Goal: Task Accomplishment & Management: Manage account settings

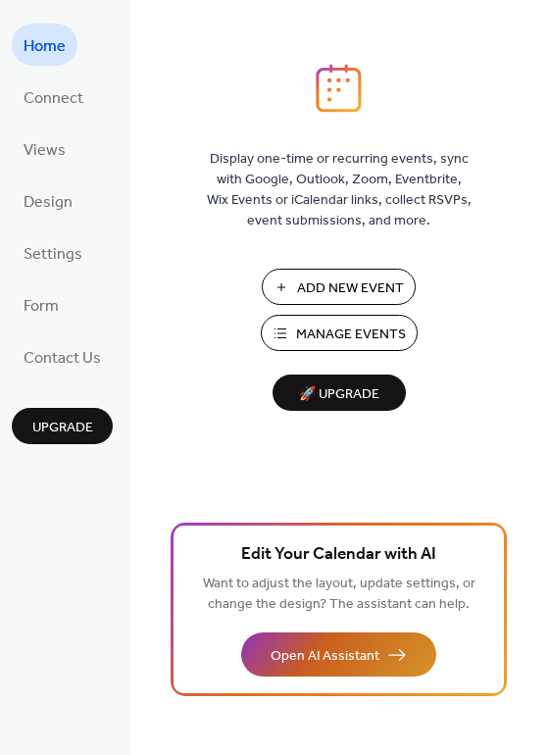
click at [331, 657] on span "Open AI Assistant" at bounding box center [325, 656] width 109 height 21
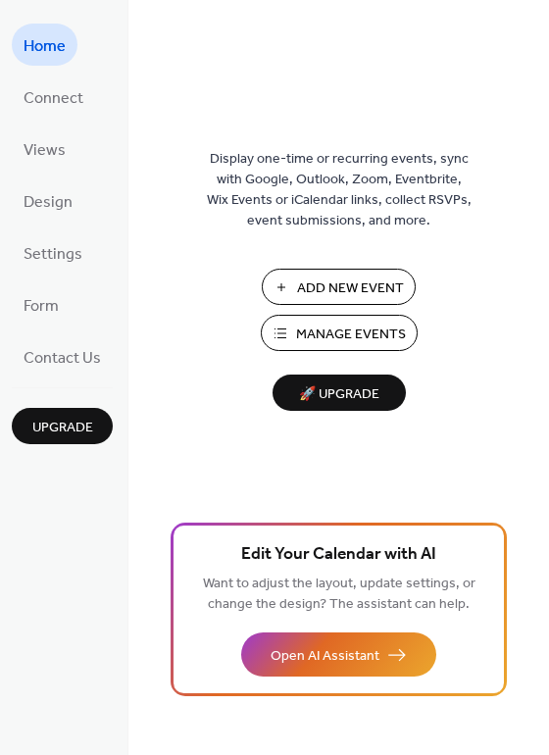
click at [333, 328] on span "Manage Events" at bounding box center [351, 335] width 110 height 21
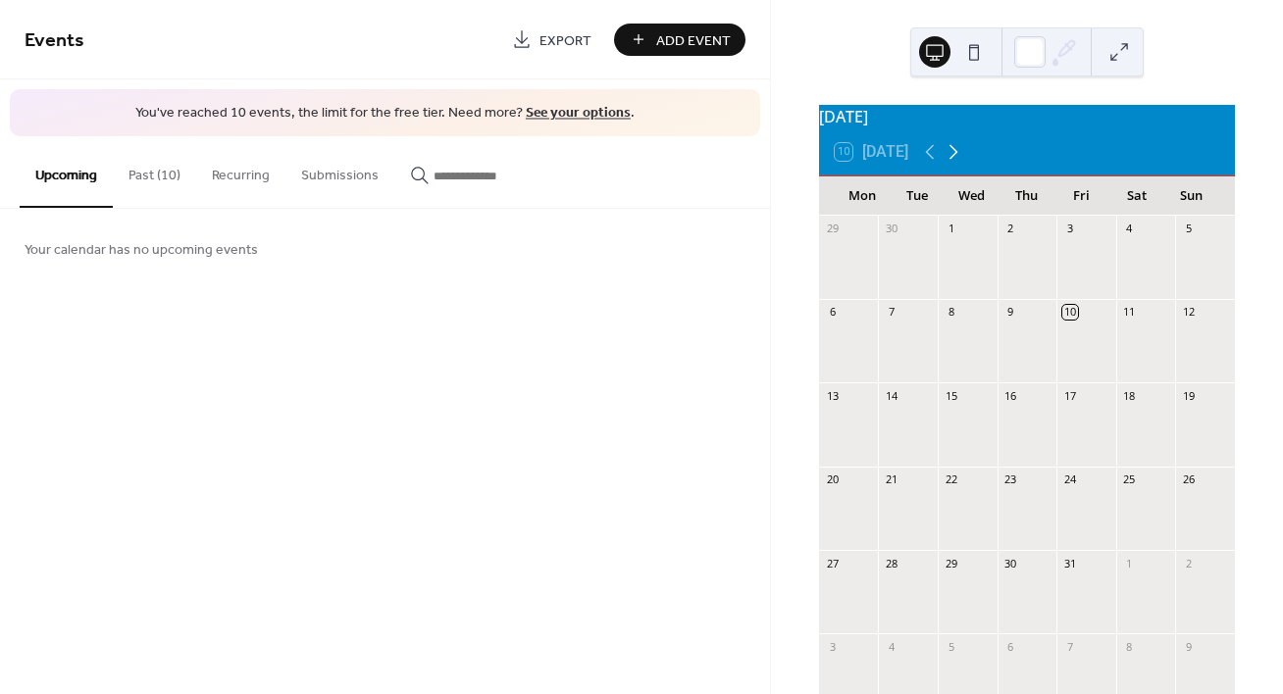
click at [960, 160] on icon at bounding box center [953, 152] width 24 height 24
click at [960, 161] on icon at bounding box center [953, 152] width 24 height 24
click at [1181, 320] on div "14" at bounding box center [1188, 312] width 15 height 15
click at [1175, 343] on div at bounding box center [1205, 351] width 60 height 50
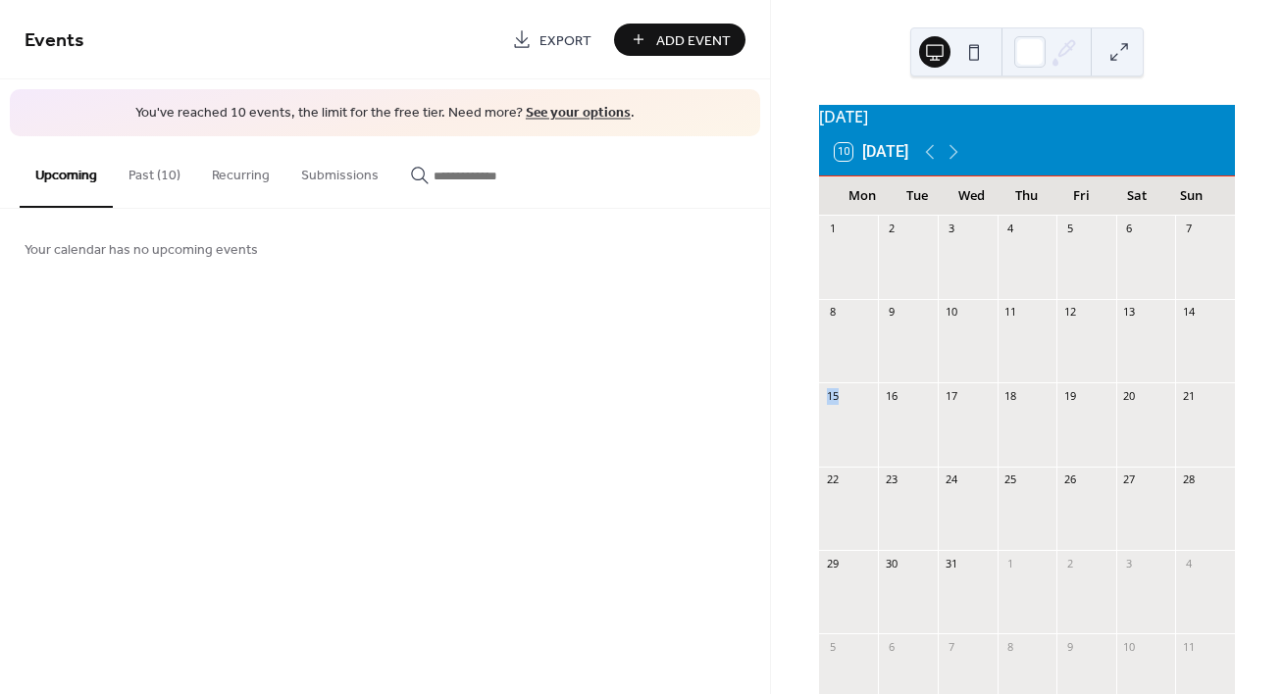
click at [1175, 343] on div at bounding box center [1205, 351] width 60 height 50
click at [1181, 320] on div "14" at bounding box center [1188, 312] width 15 height 15
click at [169, 178] on button "Past (10)" at bounding box center [154, 171] width 83 height 70
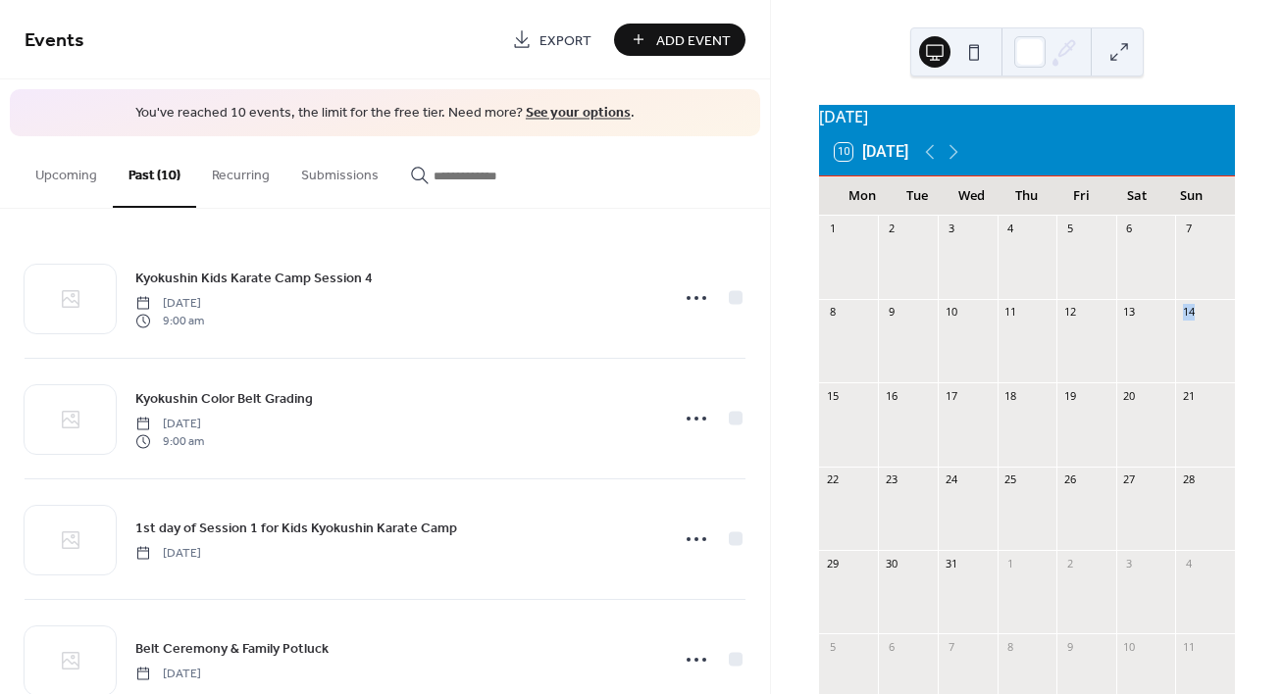
click at [576, 112] on link "See your options" at bounding box center [578, 113] width 105 height 26
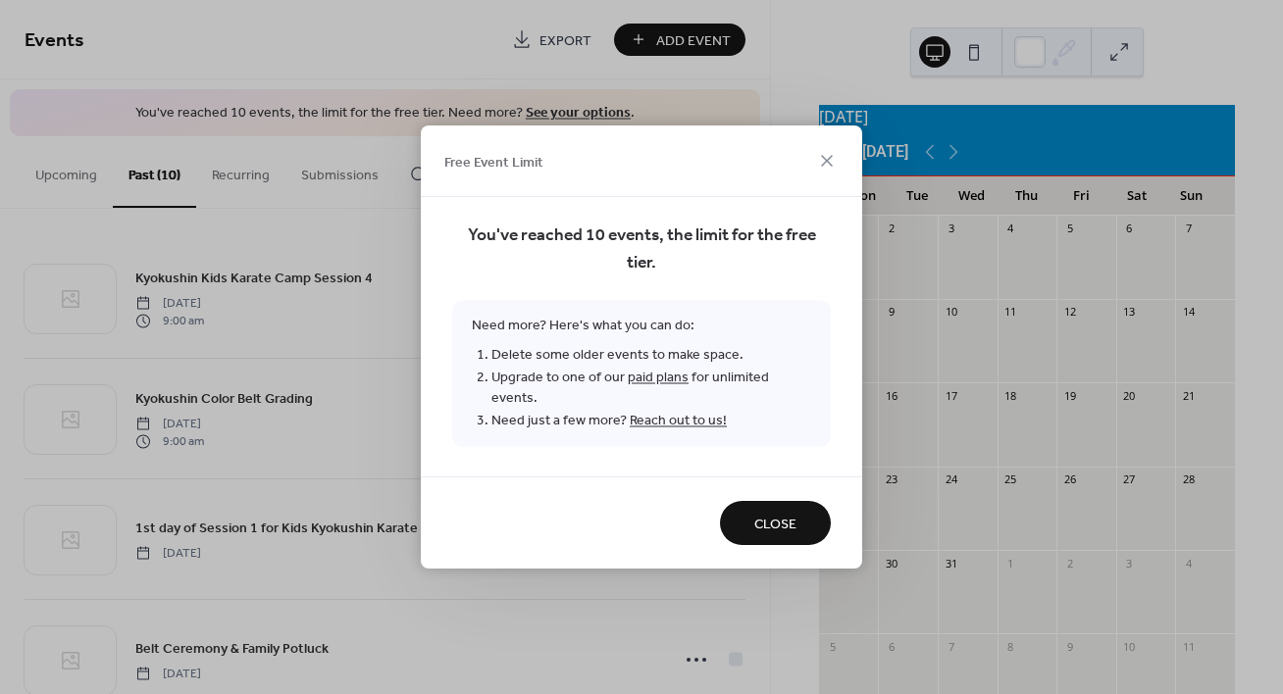
click at [650, 386] on link "paid plans" at bounding box center [658, 378] width 61 height 26
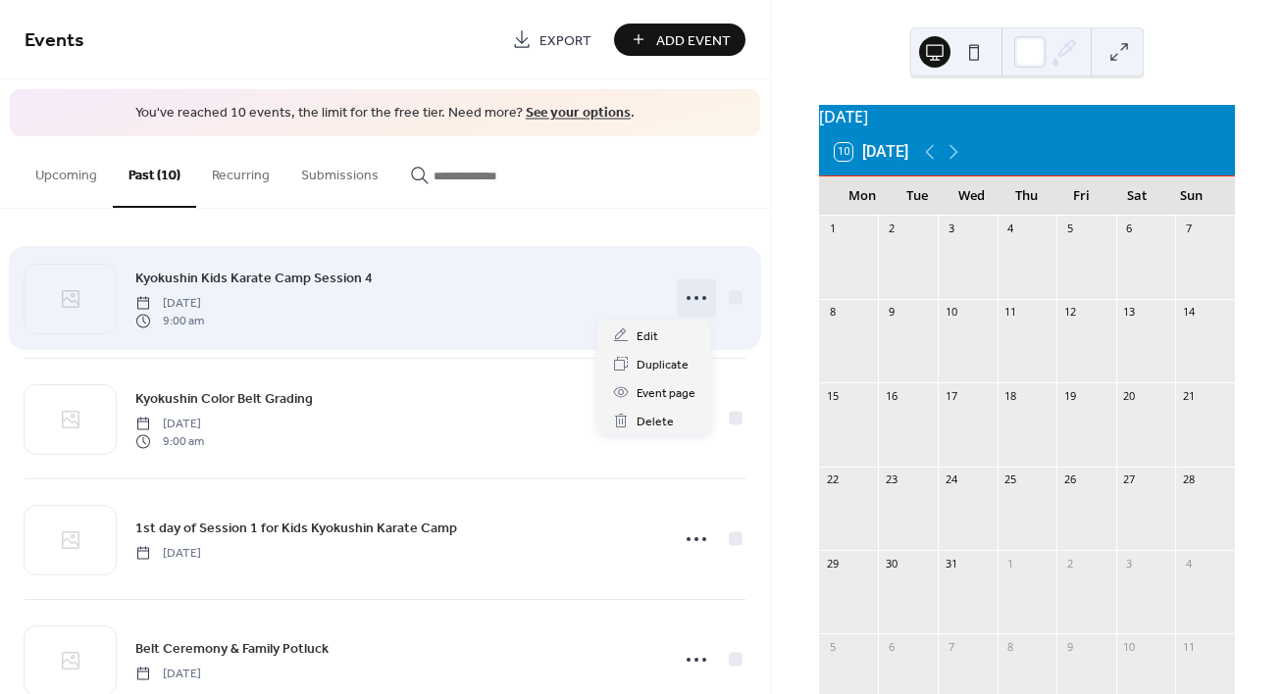
click at [687, 298] on icon at bounding box center [696, 297] width 31 height 31
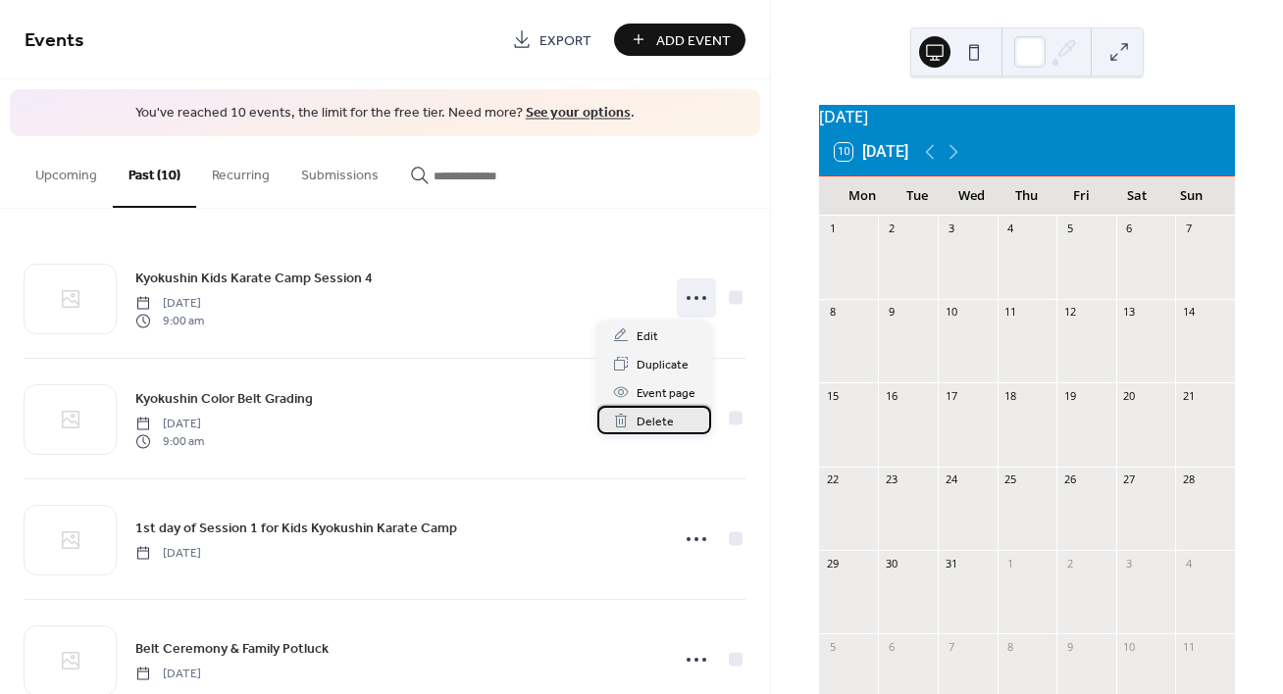
click at [654, 425] on span "Delete" at bounding box center [654, 422] width 37 height 21
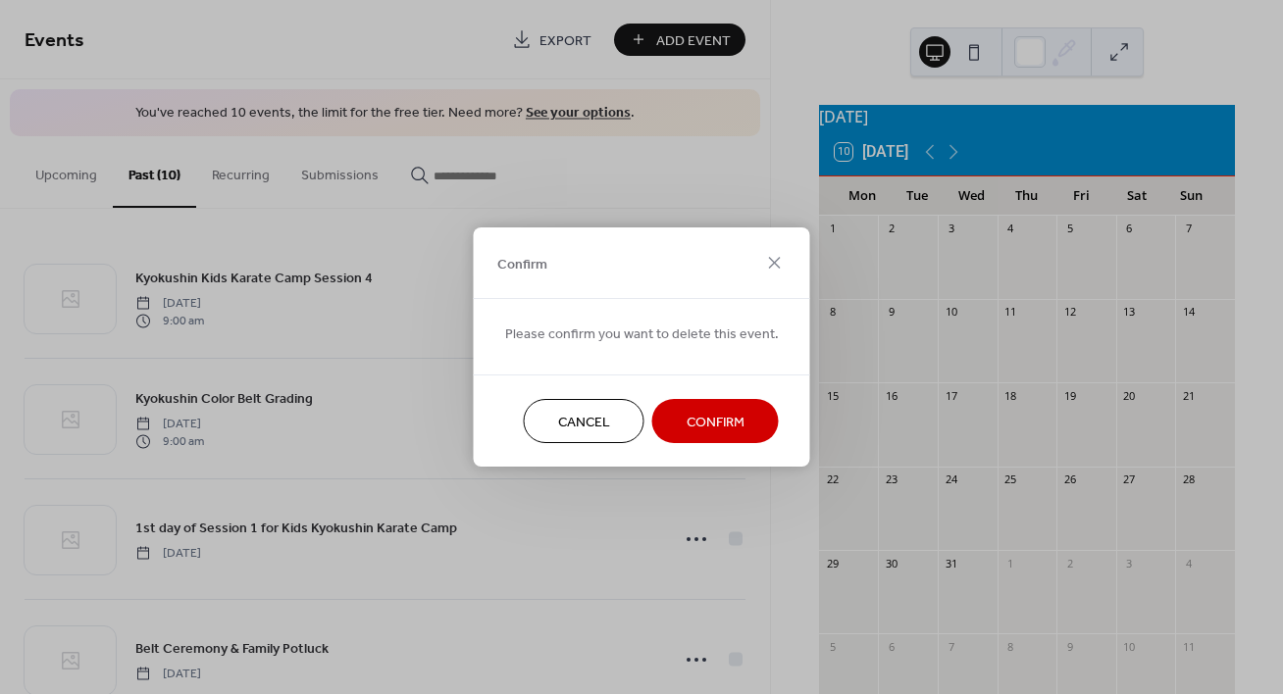
click at [711, 426] on span "Confirm" at bounding box center [715, 423] width 58 height 21
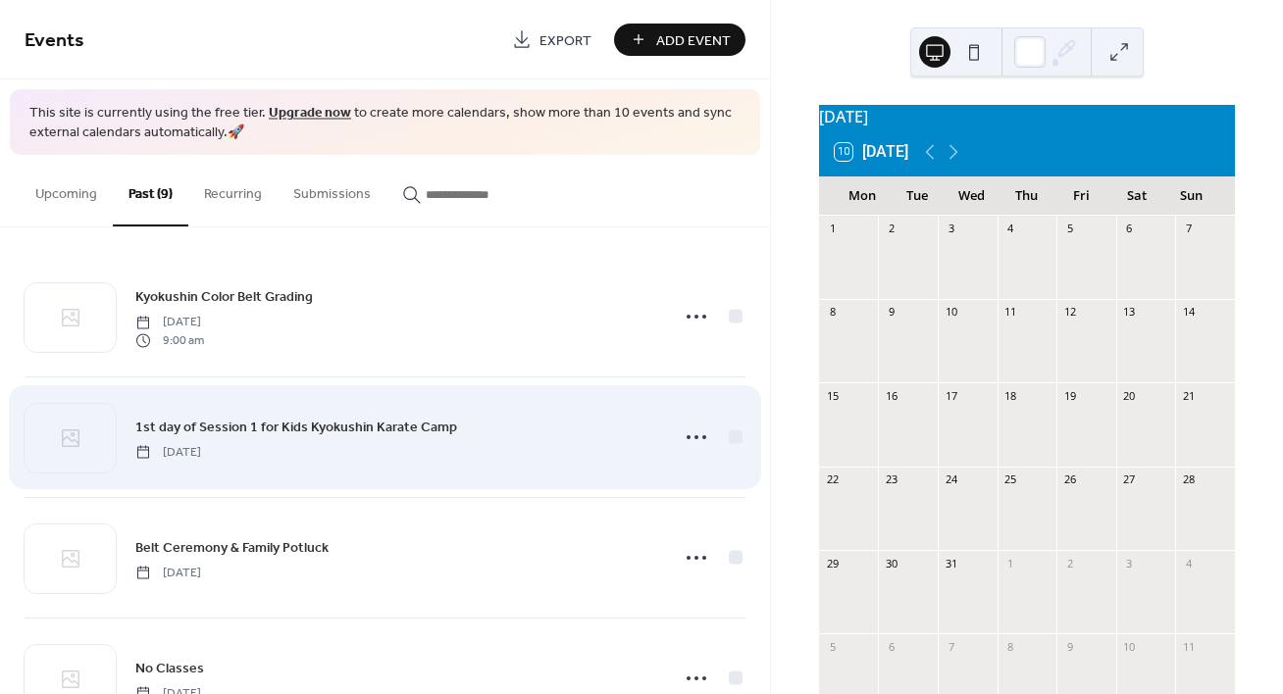
scroll to position [20, 0]
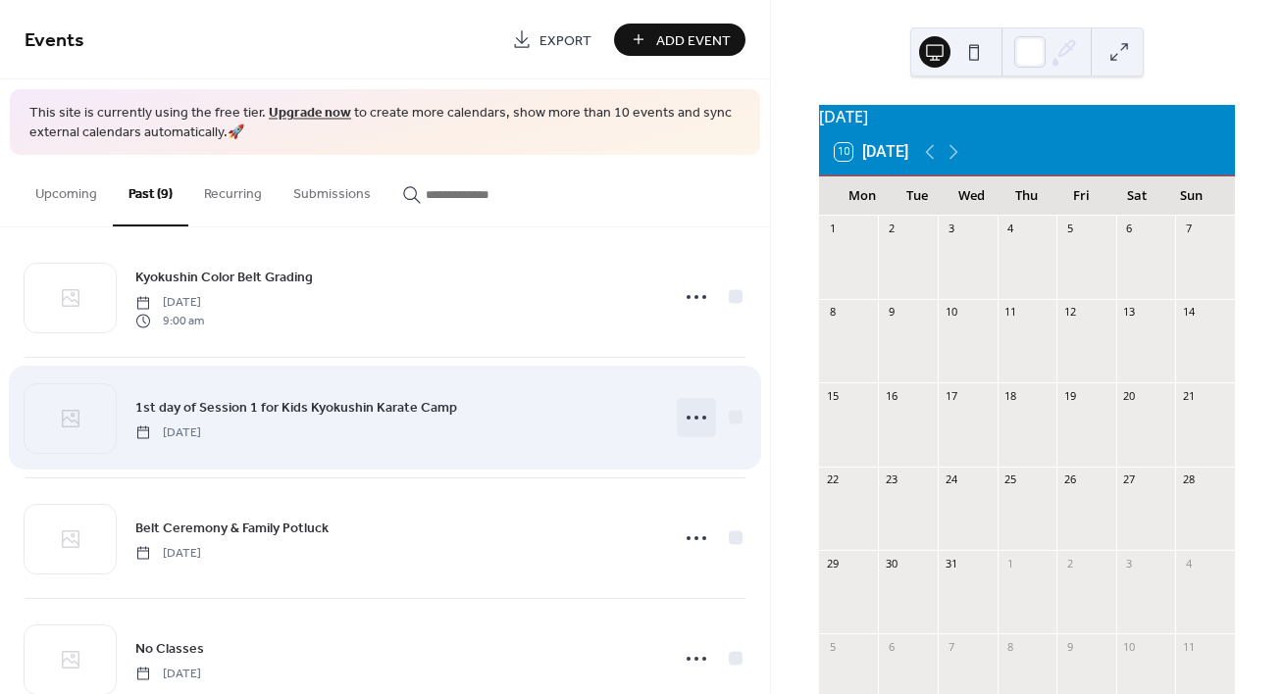
click at [684, 418] on icon at bounding box center [696, 417] width 31 height 31
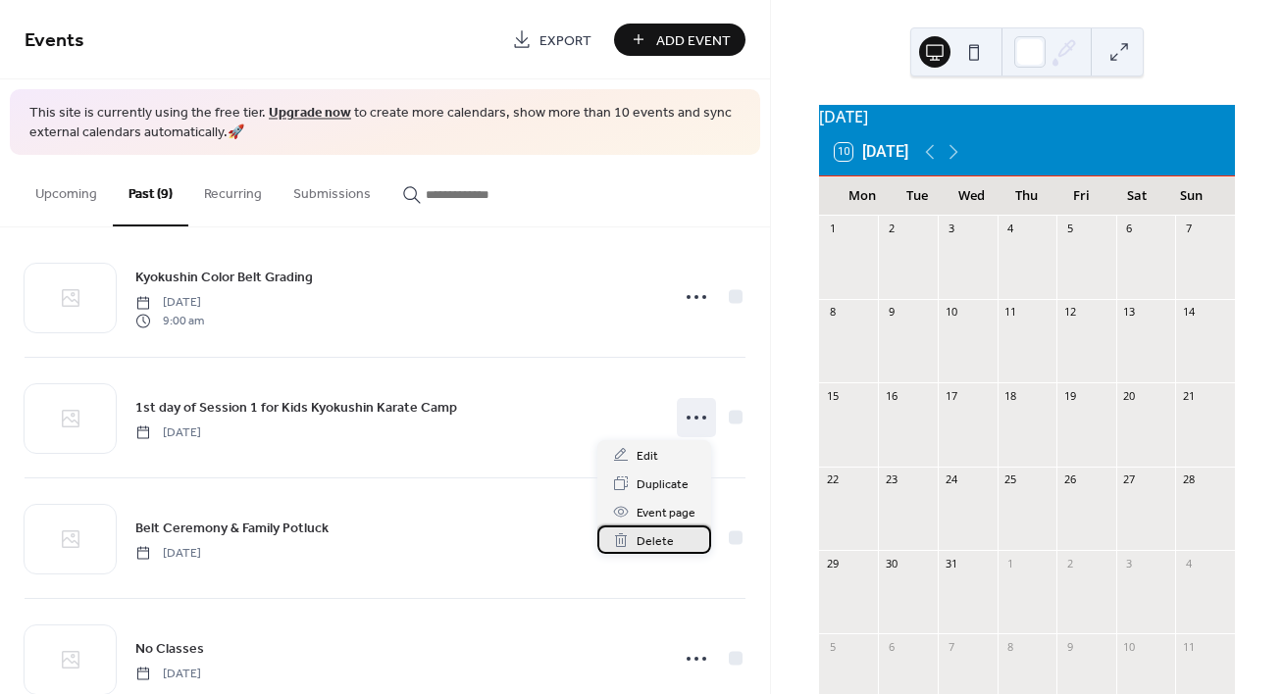
click at [635, 543] on div "Delete" at bounding box center [654, 540] width 114 height 28
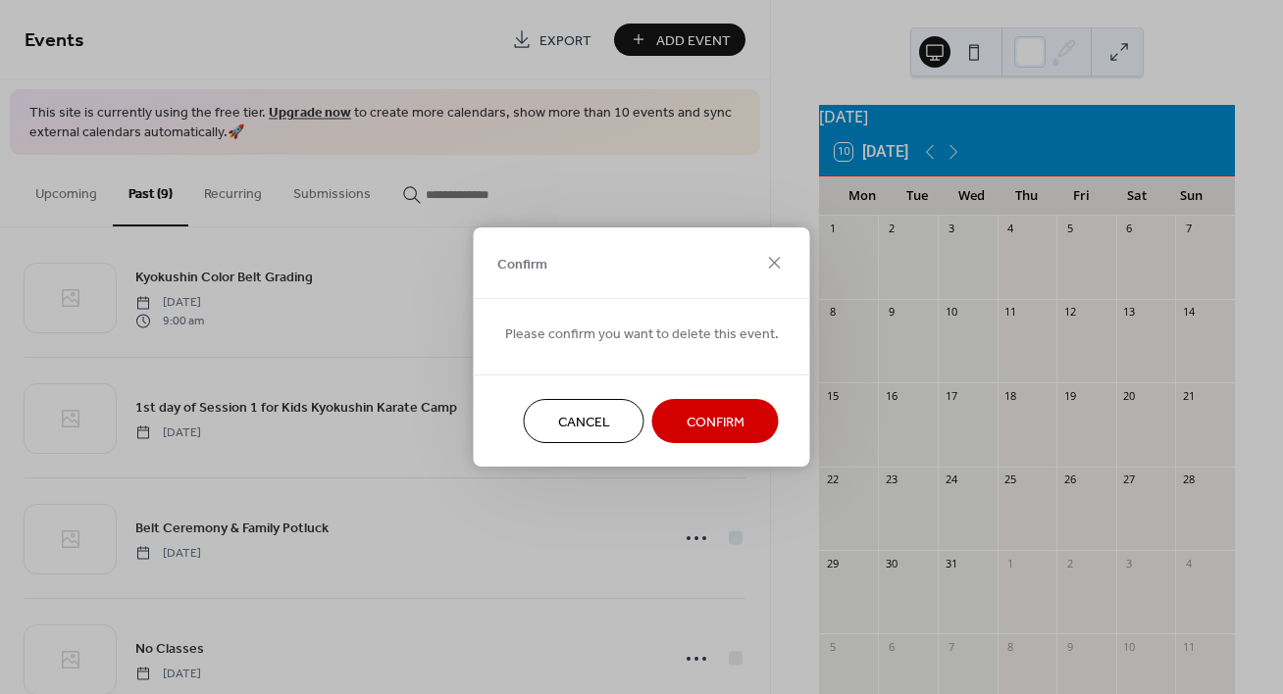
click at [698, 428] on span "Confirm" at bounding box center [715, 423] width 58 height 21
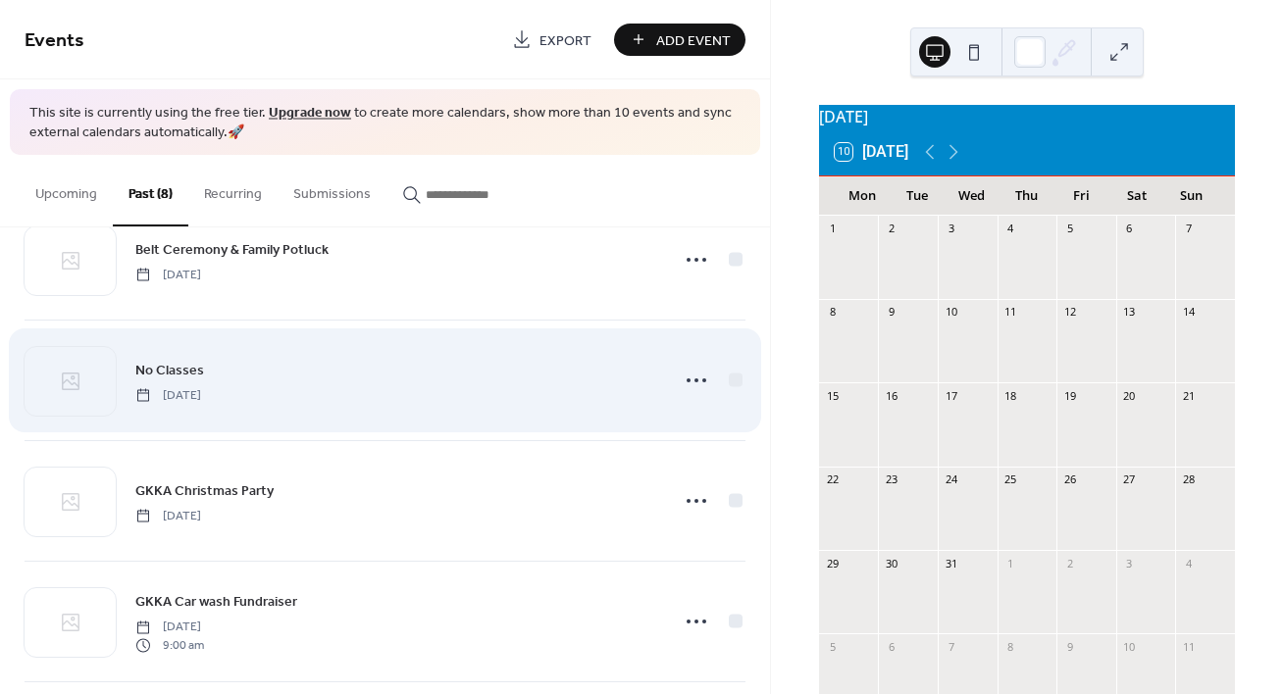
scroll to position [336, 0]
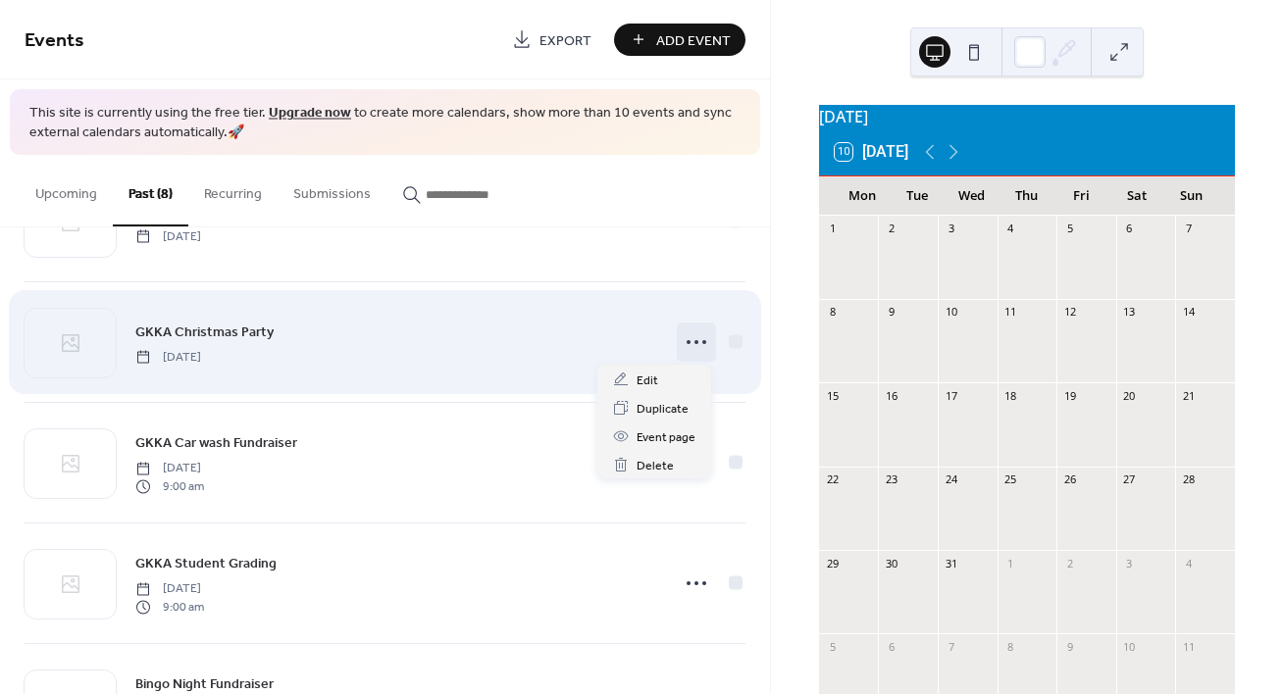
click at [692, 342] on icon at bounding box center [696, 342] width 31 height 31
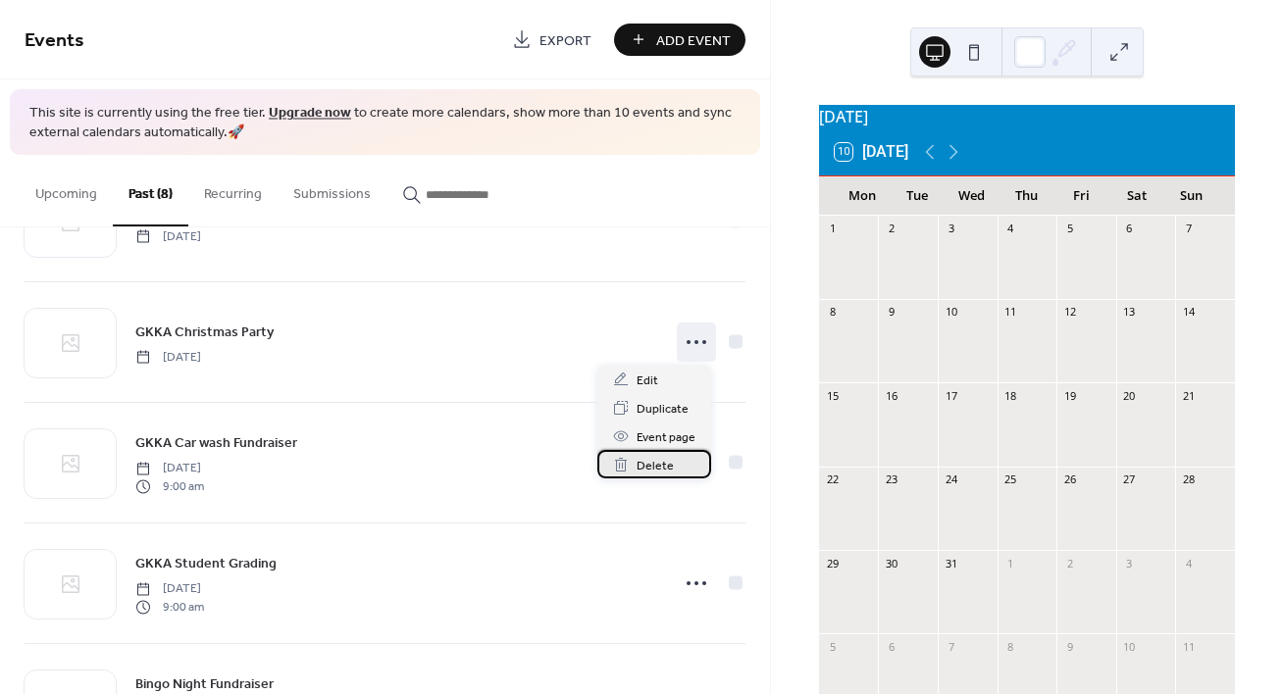
click at [666, 470] on span "Delete" at bounding box center [654, 466] width 37 height 21
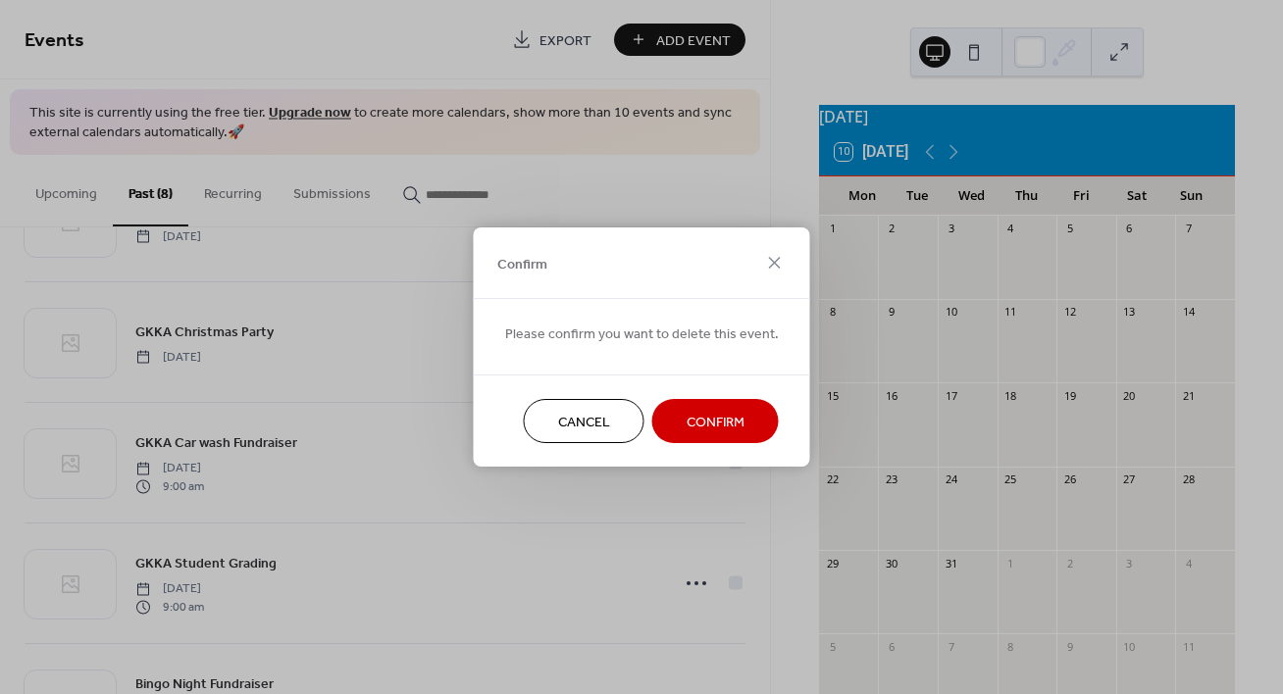
click at [691, 419] on span "Confirm" at bounding box center [715, 423] width 58 height 21
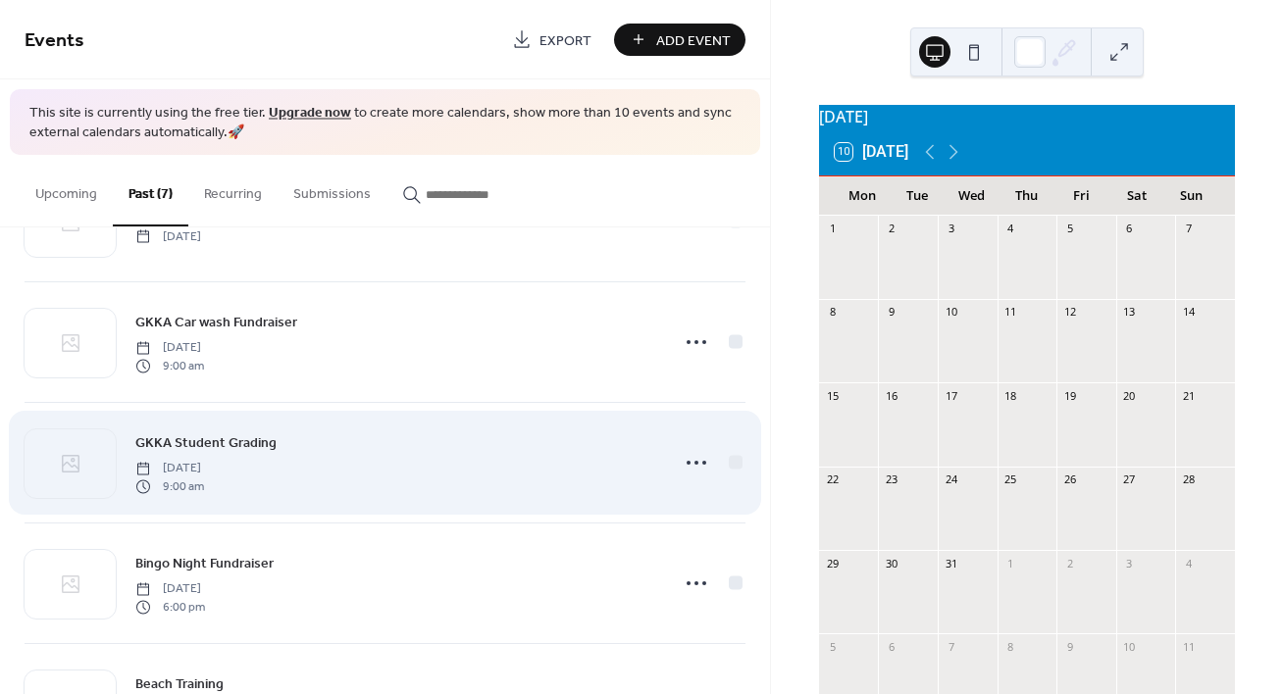
scroll to position [434, 0]
